Goal: Transaction & Acquisition: Purchase product/service

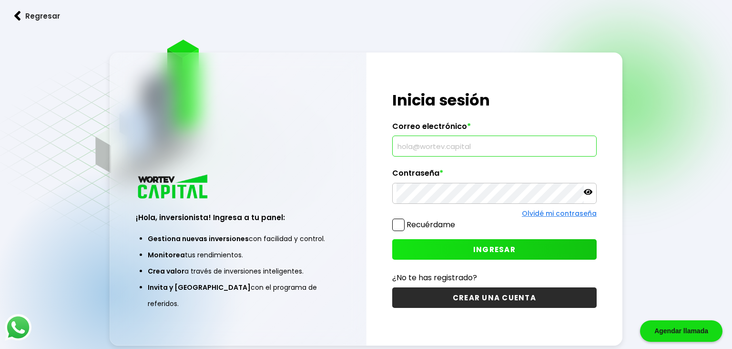
click at [441, 148] on input "text" at bounding box center [495, 146] width 196 height 20
type input "c"
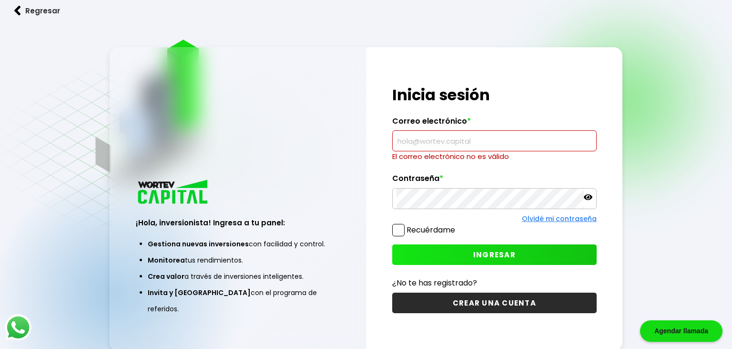
paste input "[EMAIL_ADDRESS][DOMAIN_NAME]"
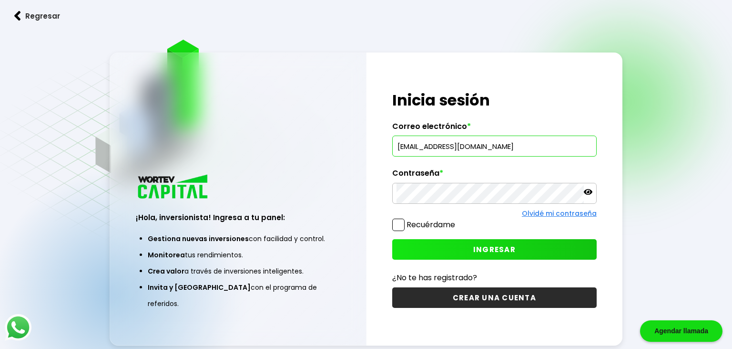
type input "[EMAIL_ADDRESS][DOMAIN_NAME]"
click at [591, 193] on icon at bounding box center [588, 192] width 9 height 6
click at [471, 251] on button "INGRESAR" at bounding box center [494, 249] width 205 height 21
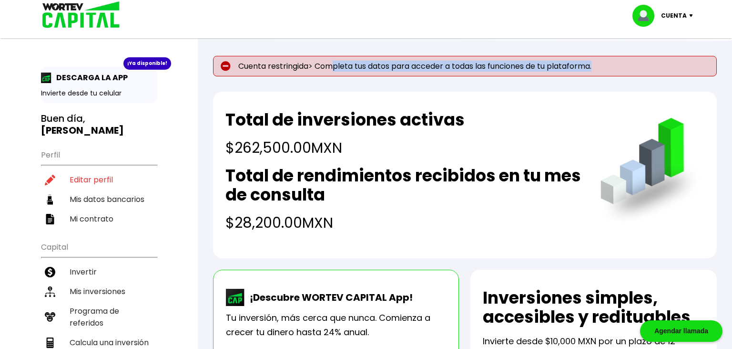
drag, startPoint x: 336, startPoint y: 64, endPoint x: 602, endPoint y: 64, distance: 266.1
click at [602, 64] on p "Cuenta restringida> Completa tus datos para acceder a todas las funciones de tu…" at bounding box center [465, 66] width 504 height 21
click at [449, 65] on p "Cuenta restringida> Completa tus datos para acceder a todas las funciones de tu…" at bounding box center [465, 66] width 504 height 21
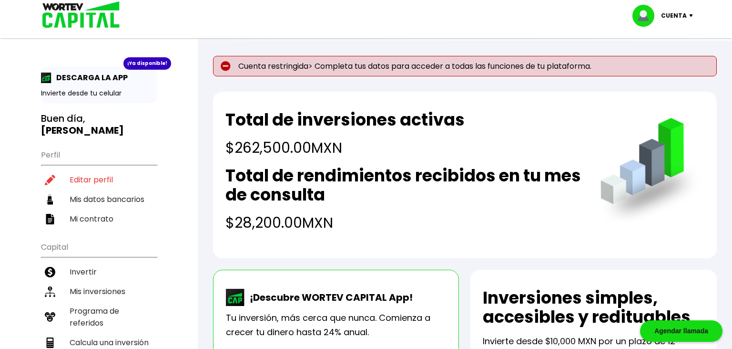
click at [691, 16] on img at bounding box center [693, 15] width 13 height 3
click at [679, 45] on link "Editar perfil" at bounding box center [664, 44] width 37 height 10
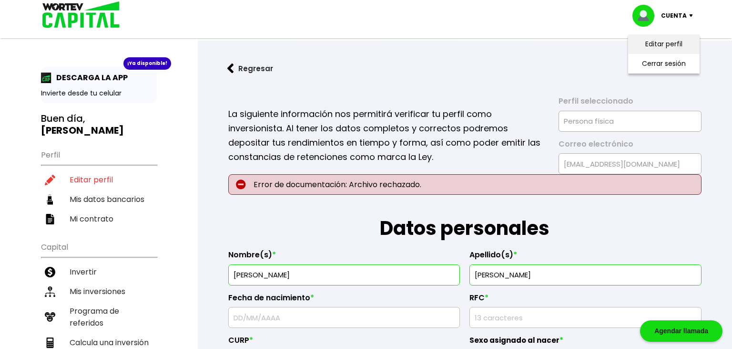
type input "[DATE]"
type input "LOMD740816LU1"
type input "LOMD740816HDFZRV03"
select select "Hombre"
type input "5510528460"
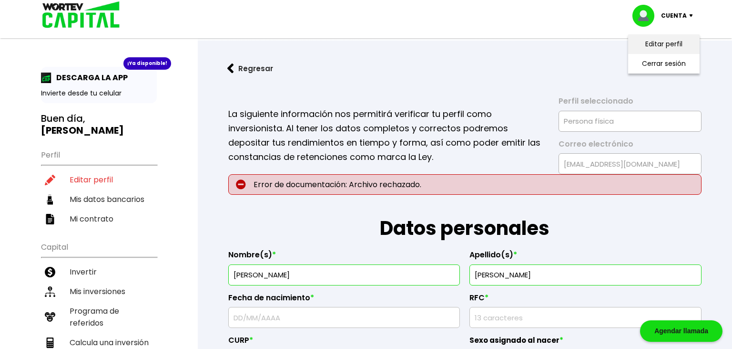
select select "Posgrado"
type input "Consultor"
type input "97225"
select select "YU"
type input "[GEOGRAPHIC_DATA]"
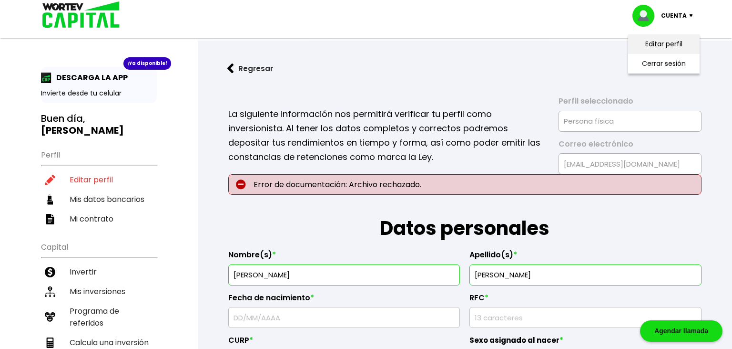
type input "41"
type input "492"
type input "Paseos de las Fuentes"
select select "Banamex"
type input "002180900874341751"
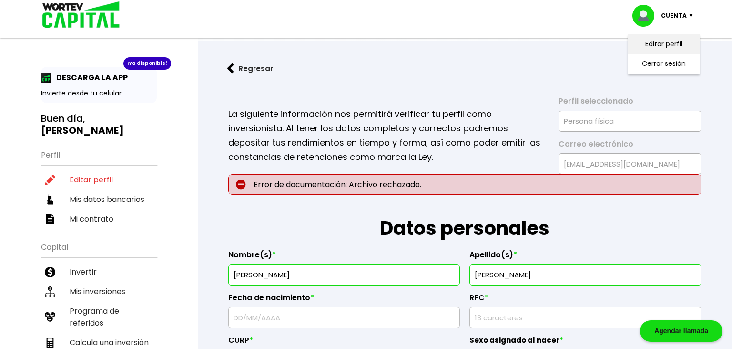
type input "[PERSON_NAME] MAY"
type input "[EMAIL_ADDRESS][DOMAIN_NAME]"
type input "9999492110"
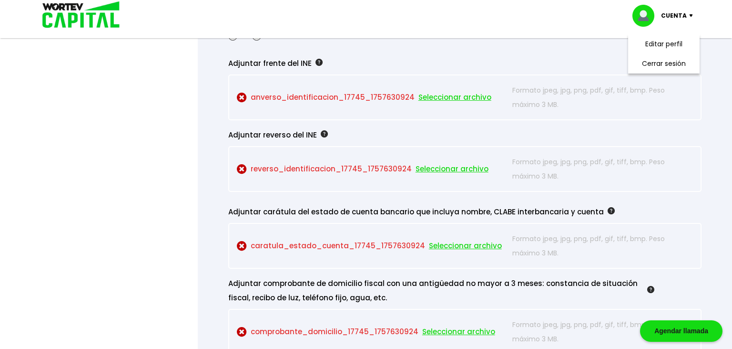
scroll to position [763, 0]
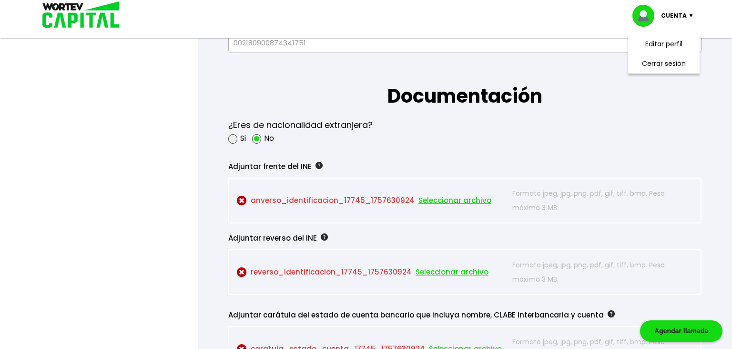
click at [464, 198] on span "Seleccionar archivo" at bounding box center [455, 200] width 73 height 14
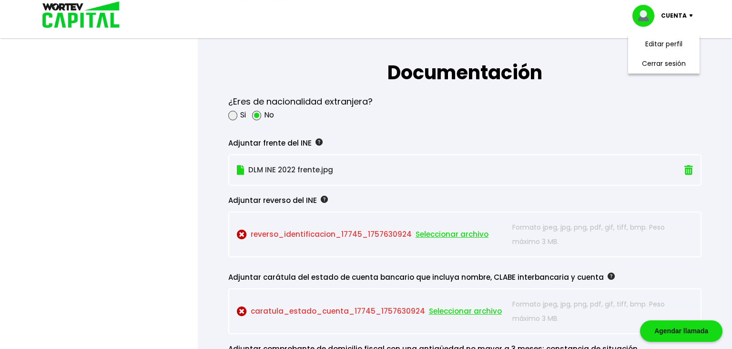
scroll to position [813, 0]
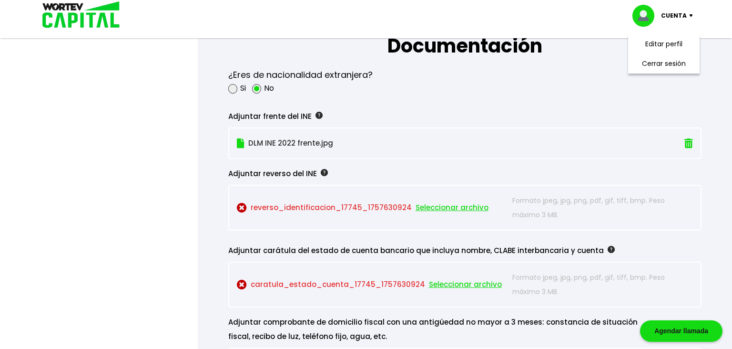
click at [428, 204] on span "Seleccionar archivo" at bounding box center [452, 207] width 73 height 14
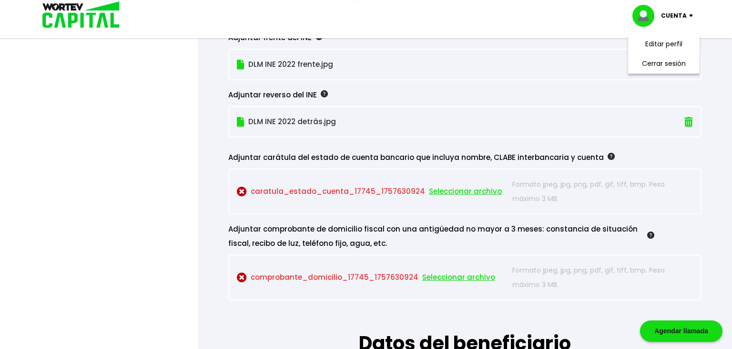
scroll to position [914, 0]
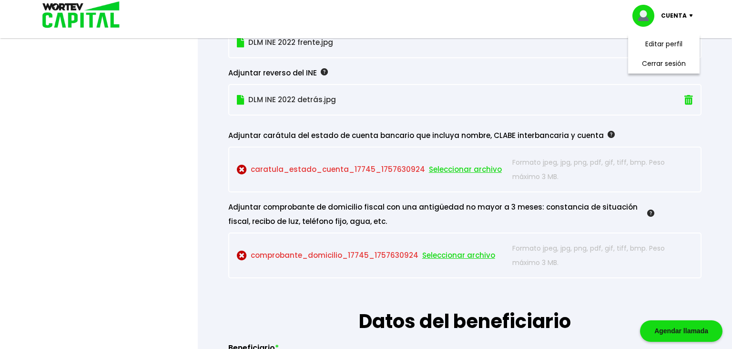
click at [443, 170] on span "Seleccionar archivo" at bounding box center [465, 169] width 73 height 14
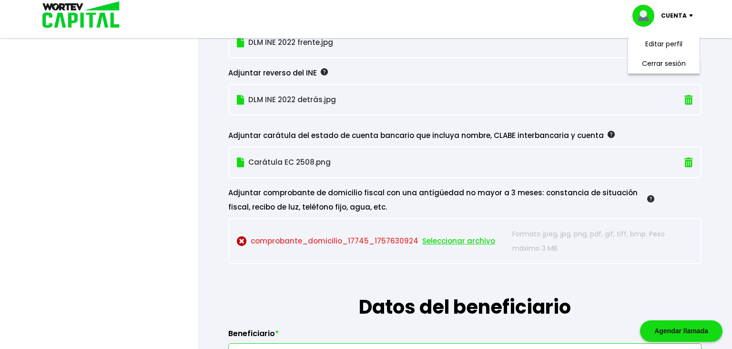
click at [455, 237] on span "Seleccionar archivo" at bounding box center [458, 241] width 73 height 14
click at [446, 237] on span "Seleccionar archivo" at bounding box center [458, 241] width 73 height 14
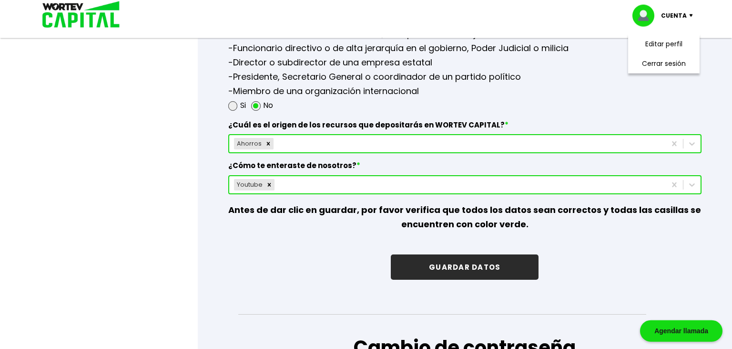
scroll to position [1367, 0]
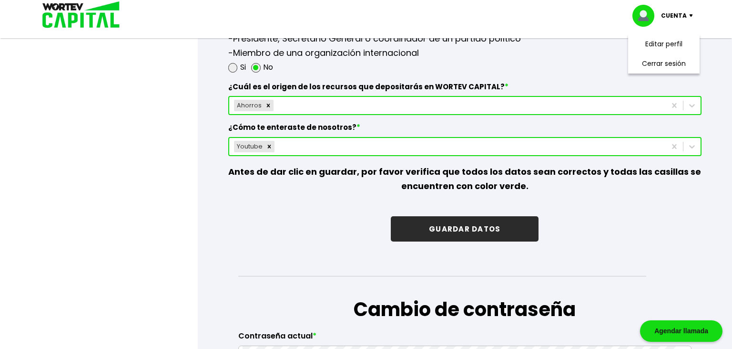
click at [449, 223] on button "GUARDAR DATOS" at bounding box center [465, 228] width 148 height 25
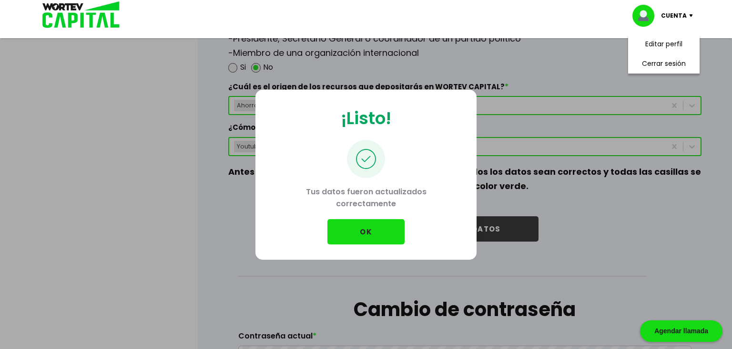
click at [386, 230] on button "OK" at bounding box center [366, 231] width 77 height 25
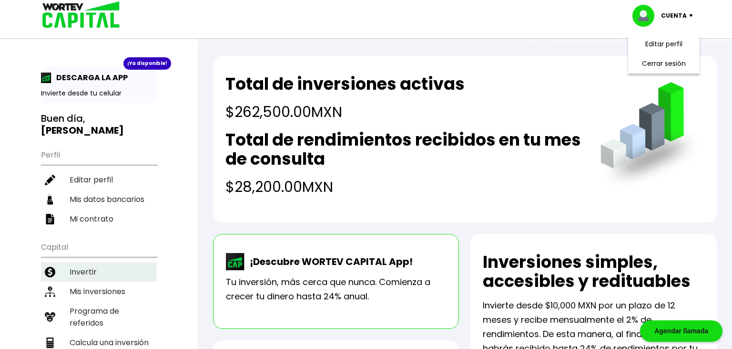
click at [95, 262] on li "Invertir" at bounding box center [99, 272] width 116 height 20
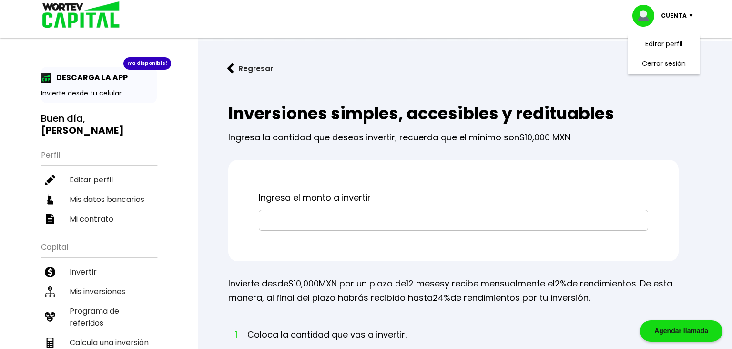
click at [333, 222] on input "text" at bounding box center [453, 220] width 381 height 20
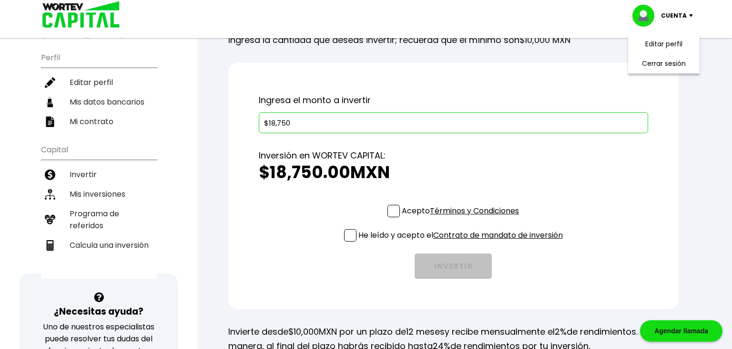
scroll to position [101, 0]
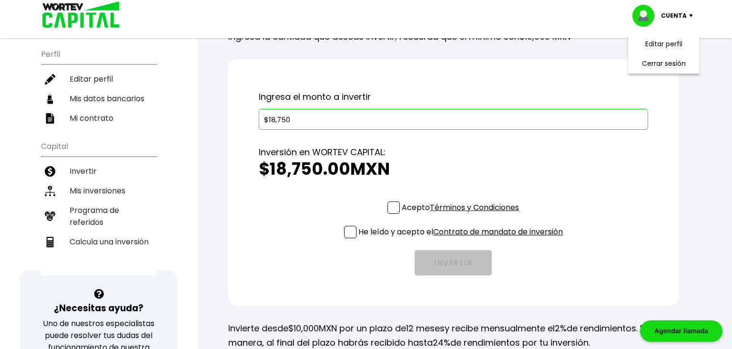
type input "$18,750"
click at [388, 208] on span at bounding box center [394, 207] width 12 height 12
click at [463, 215] on input "Acepto Términos y Condiciones" at bounding box center [463, 215] width 0 height 0
click at [350, 234] on span at bounding box center [350, 232] width 12 height 12
click at [463, 239] on input "He leído y acepto el Contrato de mandato de inversión" at bounding box center [463, 239] width 0 height 0
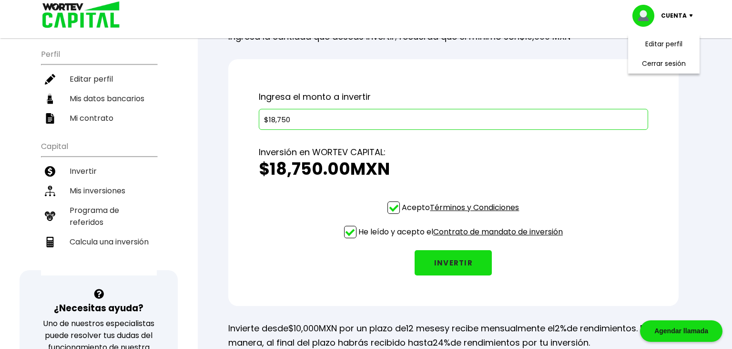
click at [457, 260] on button "INVERTIR" at bounding box center [453, 262] width 77 height 25
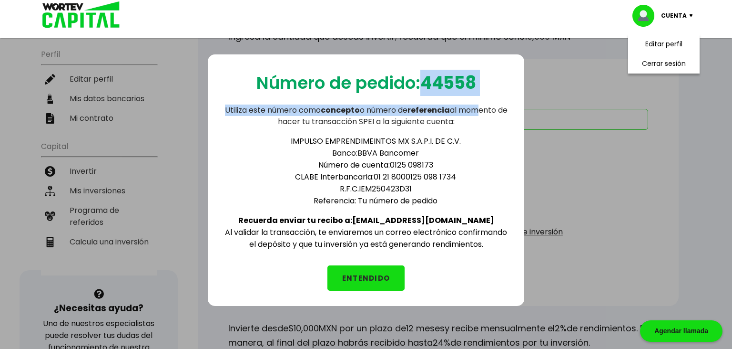
drag, startPoint x: 426, startPoint y: 82, endPoint x: 483, endPoint y: 86, distance: 57.3
click at [483, 86] on div "Número de pedido: 44558 Utiliza este número como concepto o número de referenci…" at bounding box center [366, 179] width 317 height 251
click at [466, 88] on b "44558" at bounding box center [449, 83] width 56 height 24
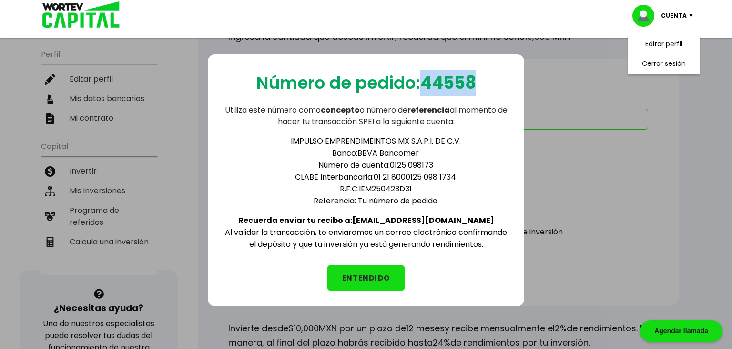
drag, startPoint x: 426, startPoint y: 81, endPoint x: 480, endPoint y: 81, distance: 53.4
click at [476, 81] on b "44558" at bounding box center [449, 83] width 56 height 24
copy b "44558"
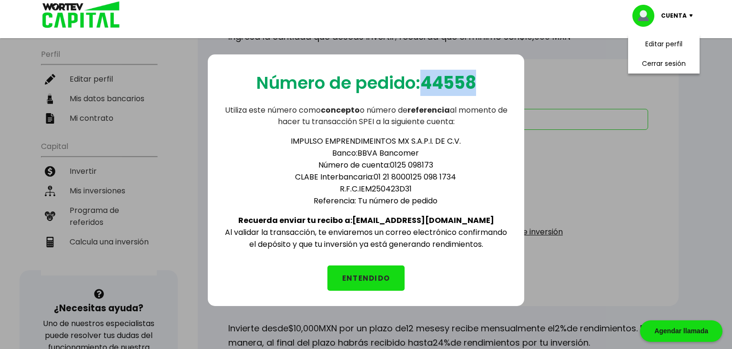
click at [365, 269] on button "ENTENDIDO" at bounding box center [366, 277] width 77 height 25
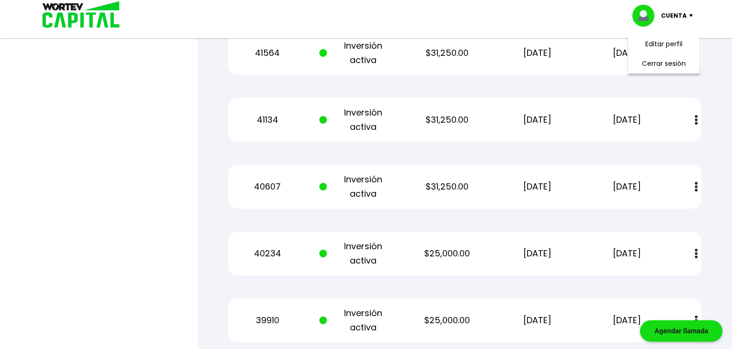
scroll to position [805, 0]
click at [519, 172] on div "40607 Inversión activa $31,250.00 [DATE] [DATE] Estado de cuenta" at bounding box center [465, 187] width 474 height 44
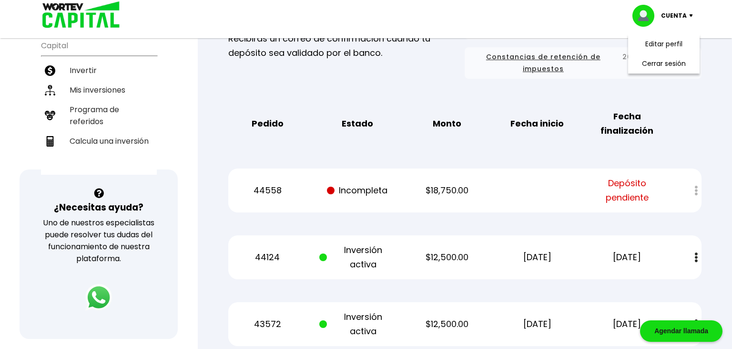
scroll to position [0, 0]
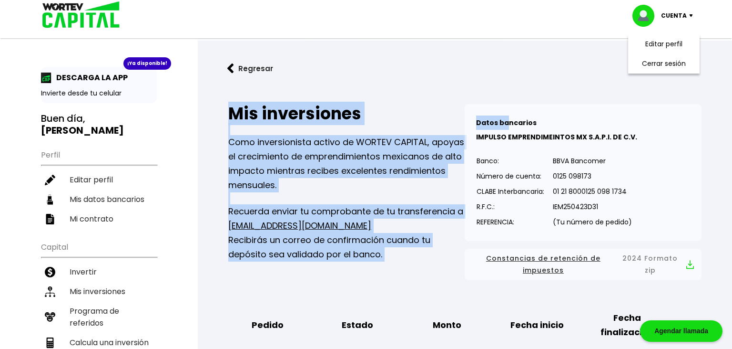
drag, startPoint x: 672, startPoint y: 63, endPoint x: 474, endPoint y: 106, distance: 202.5
click at [628, 73] on ol "Editar perfil Cerrar sesión" at bounding box center [664, 53] width 72 height 39
click at [345, 152] on p "Como inversionista activo de WORTEV CAPITAL, apoyas el crecimiento de emprendim…" at bounding box center [346, 163] width 237 height 57
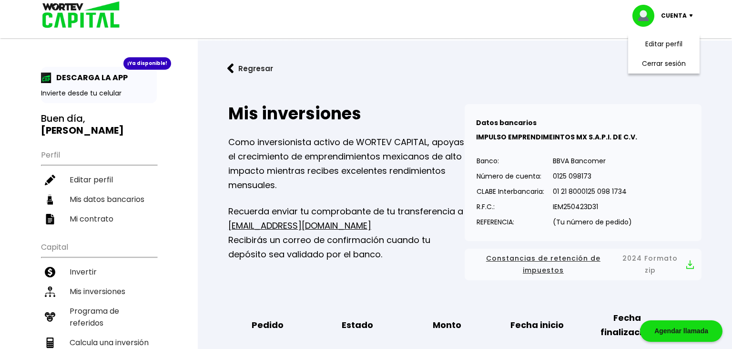
click at [250, 68] on button "Regresar" at bounding box center [250, 68] width 74 height 25
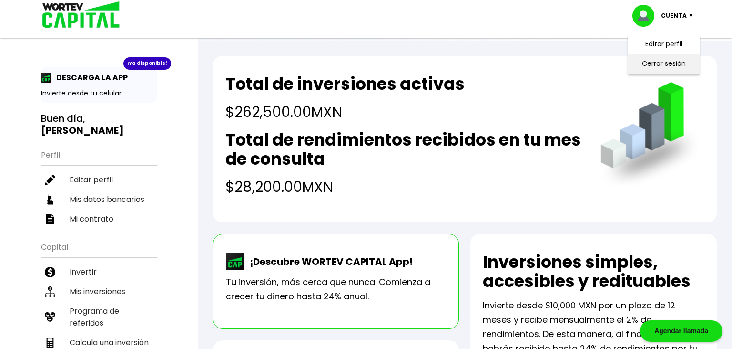
click at [662, 64] on li "Cerrar sesión" at bounding box center [664, 64] width 76 height 20
